Goal: Information Seeking & Learning: Learn about a topic

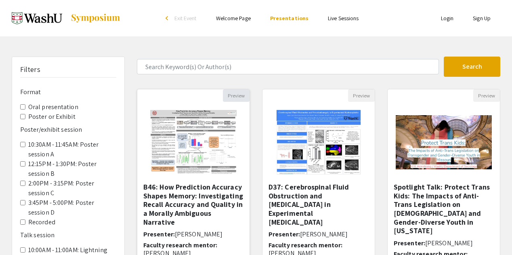
drag, startPoint x: 0, startPoint y: 0, endPoint x: 249, endPoint y: 100, distance: 268.1
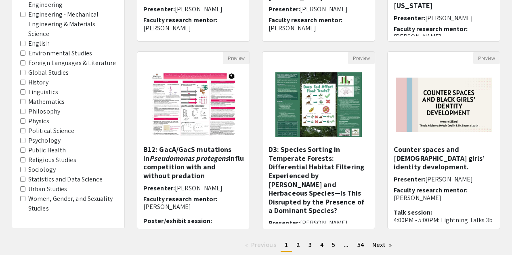
scroll to position [509, 0]
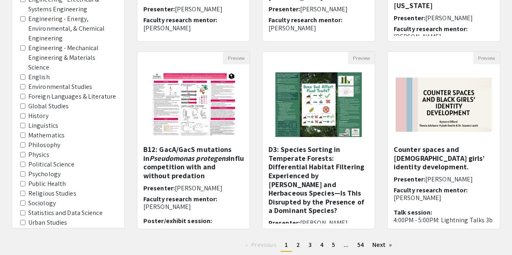
click at [37, 22] on label "Engineering - Energy, Environmental, & Chemical Engineering" at bounding box center [72, 28] width 88 height 29
click at [25, 21] on Engineering "Engineering - Energy, Environmental, & Chemical Engineering" at bounding box center [22, 18] width 5 height 5
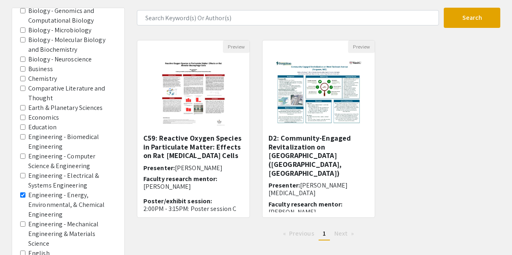
scroll to position [55, 0]
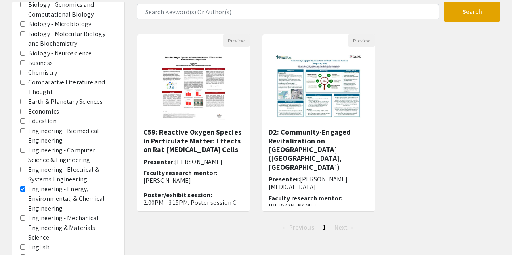
click at [421, 148] on div "Preview C59: Reactive Oxygen Species in Particulate Matter: Effects on Rat Alve…" at bounding box center [319, 127] width 376 height 187
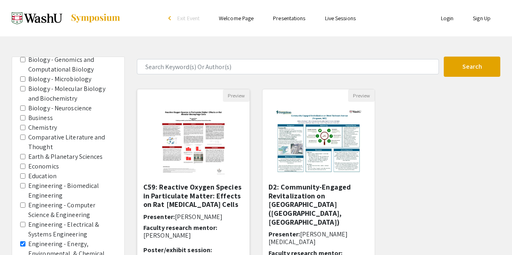
click at [229, 185] on h5 "C59: Reactive Oxygen Species in Particulate Matter: Effects on Rat Alveolar Mac…" at bounding box center [193, 196] width 100 height 26
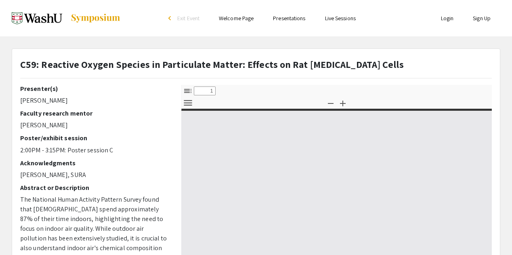
select select "custom"
type input "0"
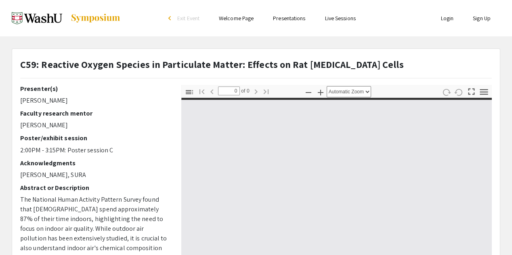
select select "custom"
type input "1"
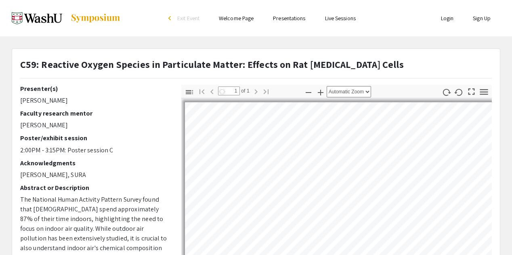
scroll to position [496, 0]
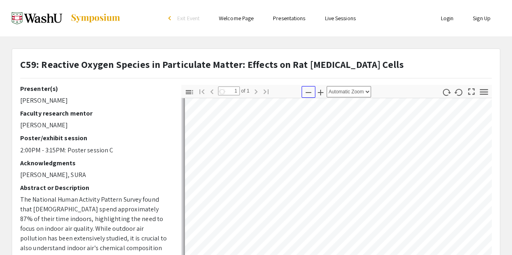
click at [309, 92] on icon "button" at bounding box center [309, 92] width 6 height 1
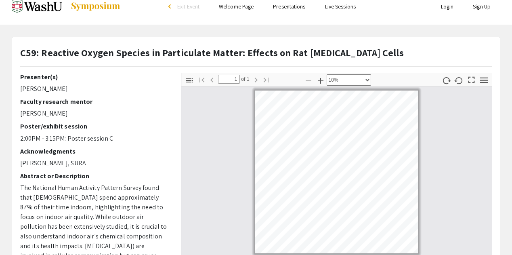
scroll to position [11, 0]
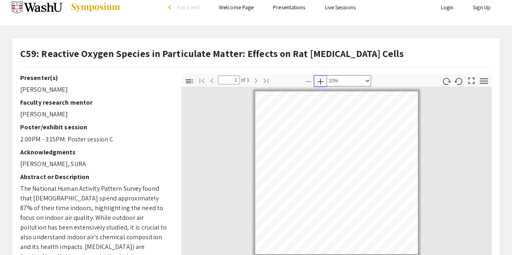
click at [322, 82] on icon "button" at bounding box center [321, 82] width 10 height 10
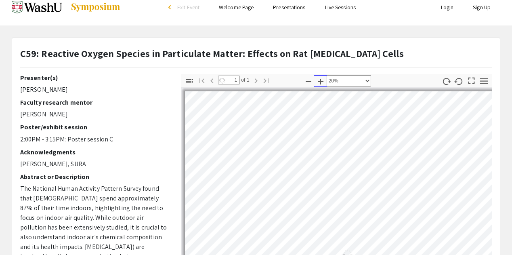
click at [322, 82] on icon "button" at bounding box center [321, 82] width 10 height 10
select select "custom"
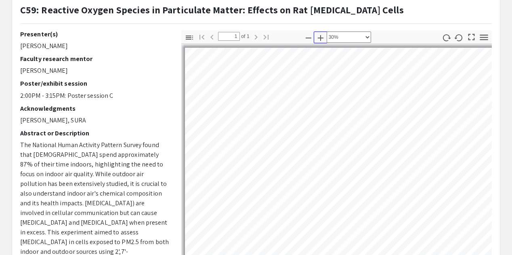
scroll to position [43, 0]
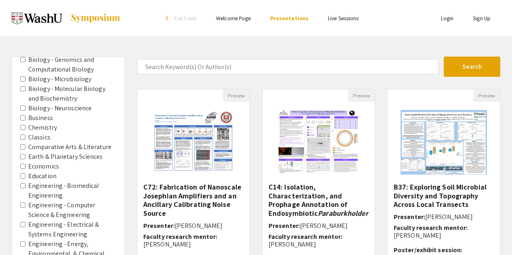
scroll to position [465, 0]
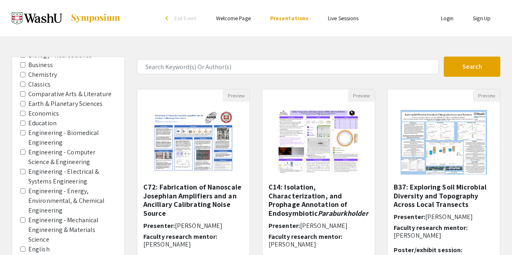
click at [63, 188] on label "Engineering - Energy, Environmental, & Chemical Engineering" at bounding box center [72, 200] width 88 height 29
click at [25, 188] on Engineering "Engineering - Energy, Environmental, & Chemical Engineering" at bounding box center [22, 190] width 5 height 5
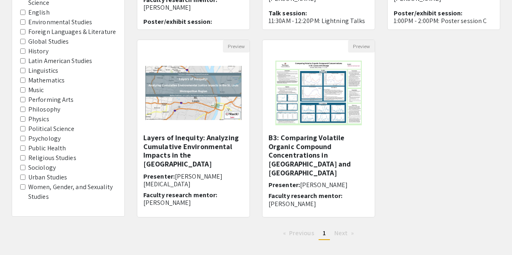
scroll to position [238, 0]
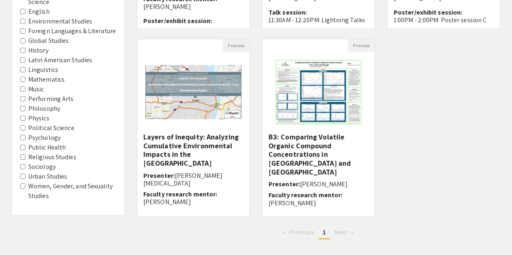
drag, startPoint x: 326, startPoint y: 138, endPoint x: 396, endPoint y: 203, distance: 95.8
click at [396, 203] on div "Preview A33: Investigating the Role of NADPH in [MEDICAL_DATA] Persistence to […" at bounding box center [319, 38] width 376 height 375
click at [331, 116] on img "Open Presentation <p>B3: Comparing Volatile Organic Compound Concentrations in …" at bounding box center [318, 92] width 102 height 81
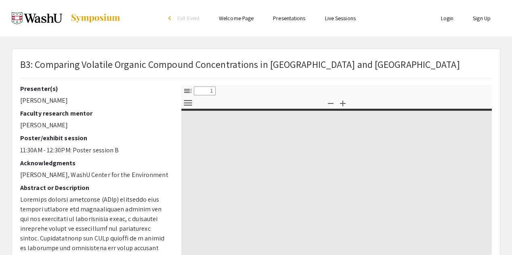
select select "custom"
type input "0"
select select "custom"
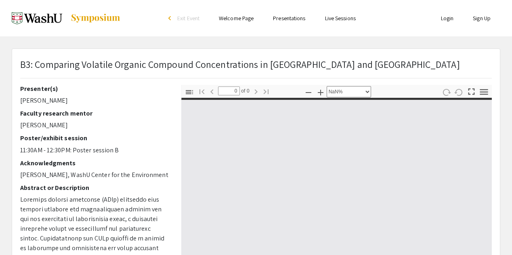
type input "1"
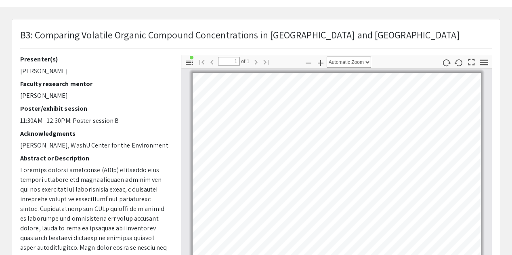
scroll to position [57, 0]
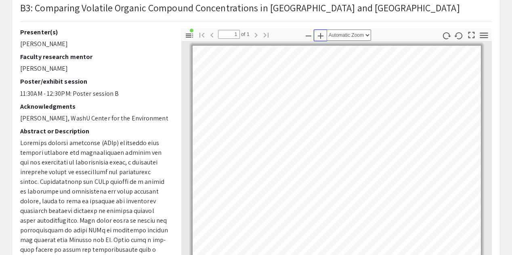
click at [319, 34] on icon "button" at bounding box center [321, 36] width 10 height 10
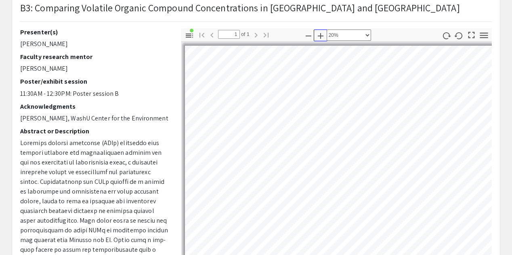
click at [319, 34] on icon "button" at bounding box center [321, 36] width 10 height 10
select select "custom"
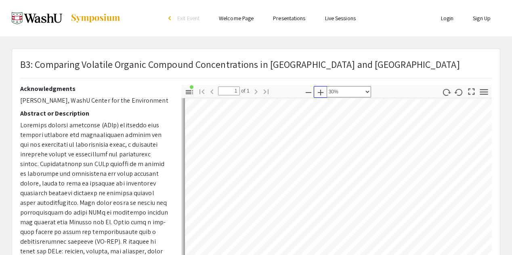
scroll to position [75, 0]
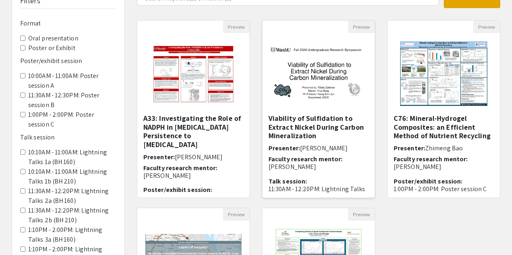
scroll to position [30, 0]
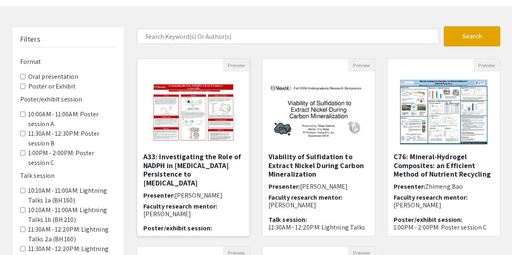
click at [204, 146] on img "Open Presentation <p>A33: Investigating the Role of NADPH in E.coli Persistence…" at bounding box center [193, 112] width 100 height 81
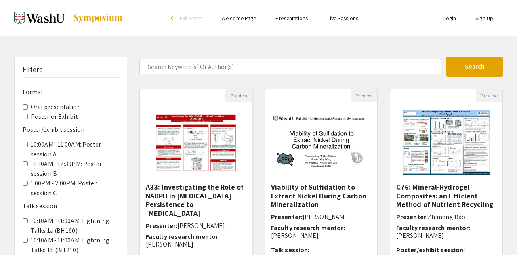
select select "custom"
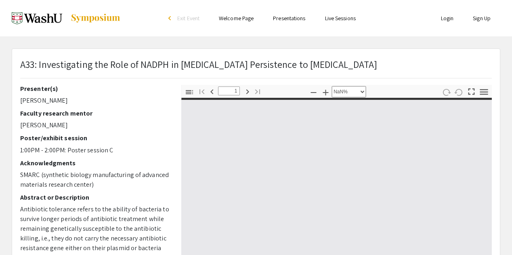
type input "0"
select select "custom"
type input "1"
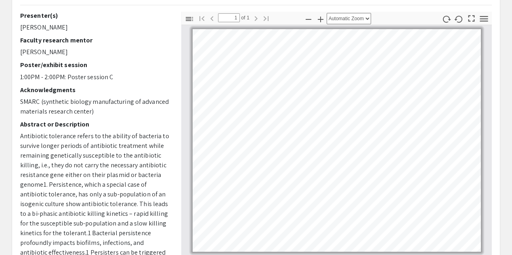
scroll to position [74, 0]
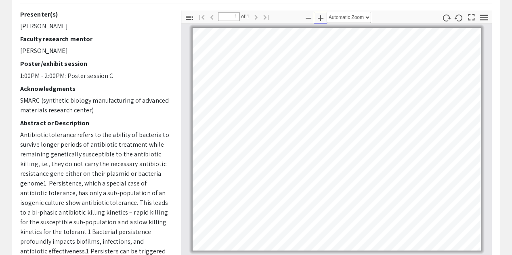
click at [322, 21] on icon "button" at bounding box center [321, 18] width 10 height 10
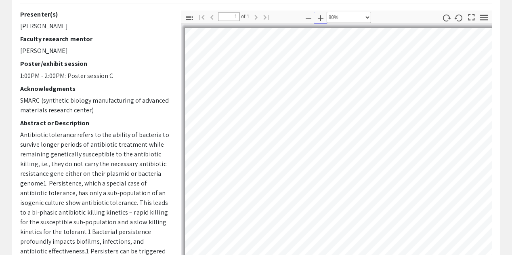
click at [322, 21] on icon "button" at bounding box center [321, 18] width 10 height 10
select select "custom"
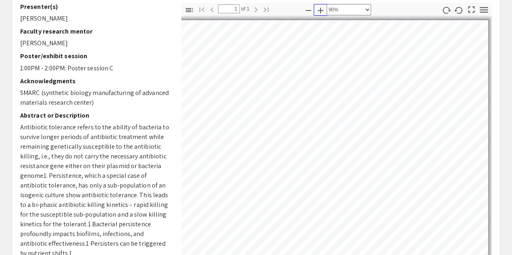
scroll to position [0, 63]
